Goal: Transaction & Acquisition: Purchase product/service

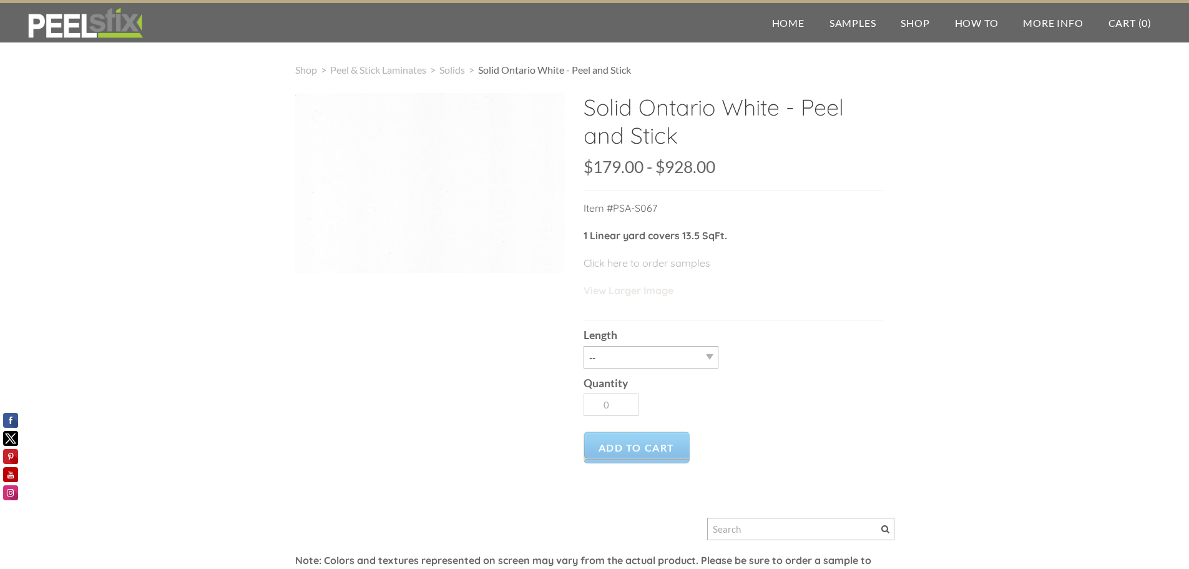
click at [652, 290] on link "View Larger Image" at bounding box center [629, 290] width 90 height 12
click at [708, 355] on select "-- 3LY 10LY 15LY 30LY" at bounding box center [651, 357] width 135 height 22
click at [460, 69] on span "Solids" at bounding box center [452, 70] width 26 height 12
click at [418, 70] on span "Peel & Stick Laminates" at bounding box center [378, 70] width 96 height 12
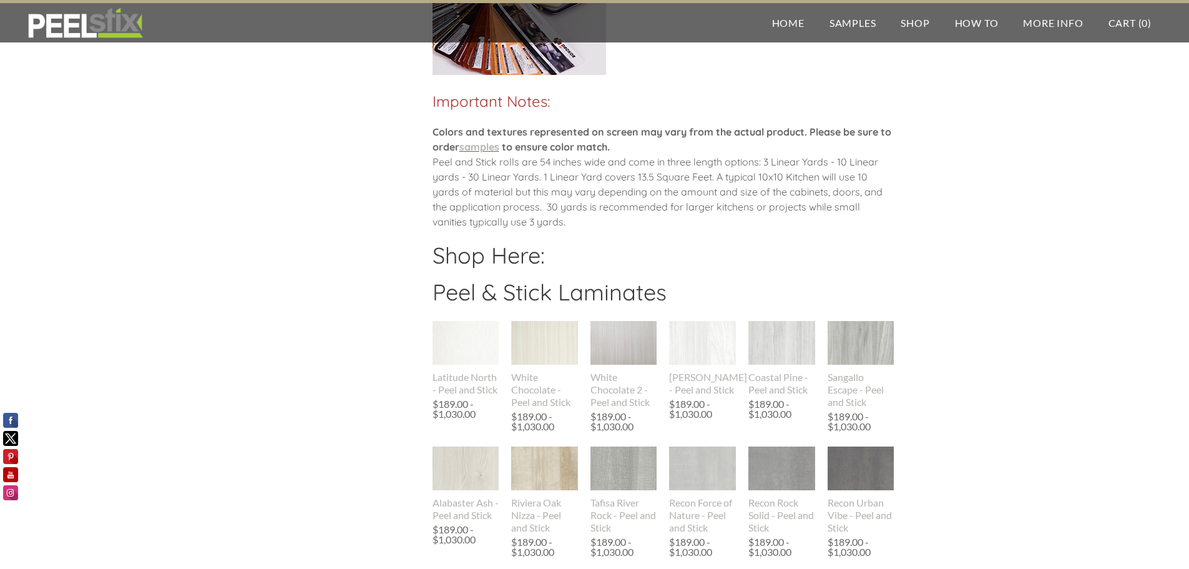
scroll to position [999, 0]
